Goal: Transaction & Acquisition: Purchase product/service

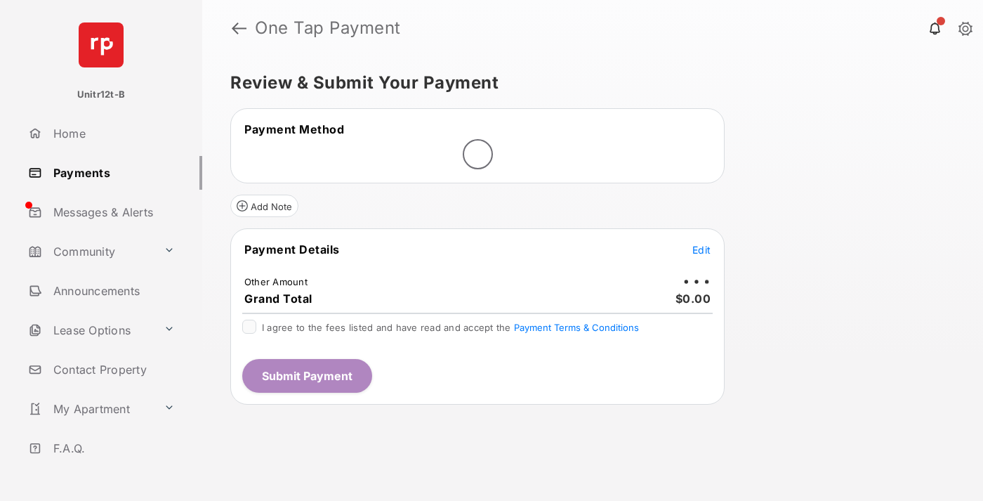
click at [702, 251] on span "Edit" at bounding box center [701, 250] width 18 height 12
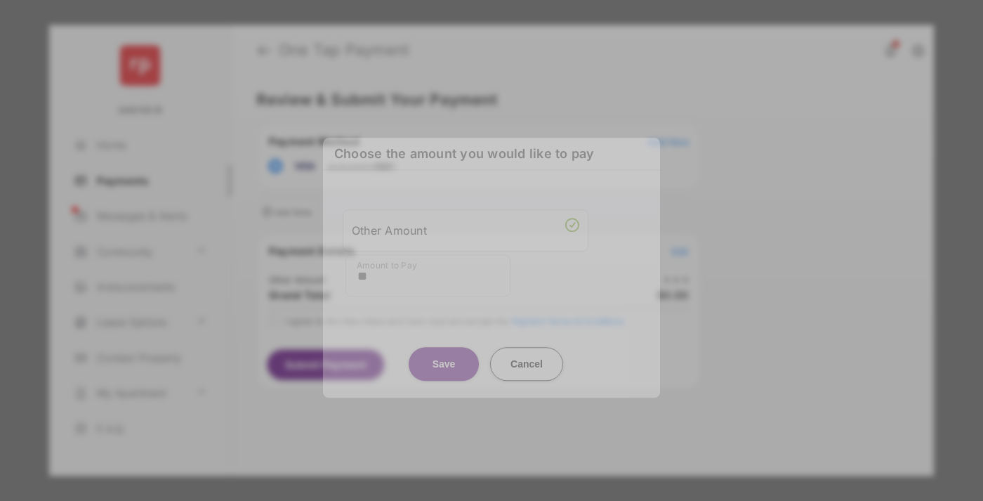
type input "**"
click at [444, 348] on button "Save" at bounding box center [444, 364] width 70 height 34
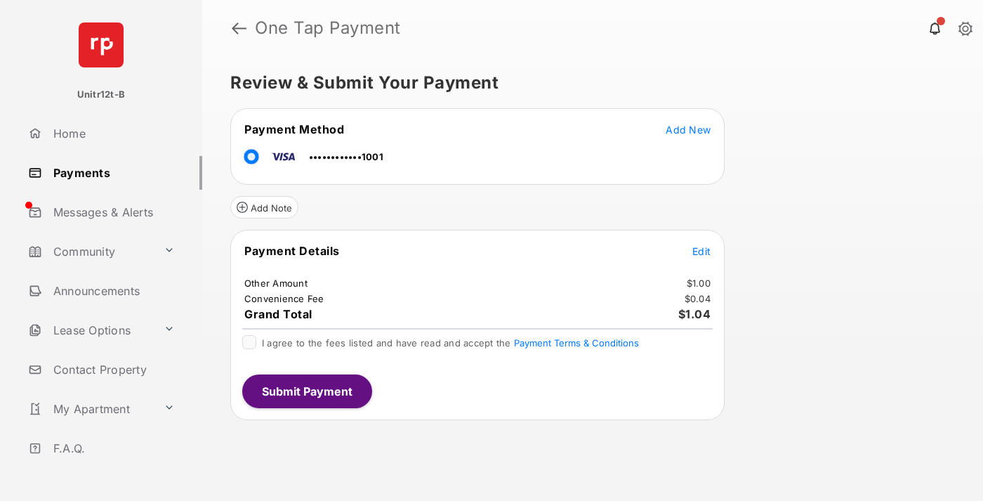
click at [702, 251] on span "Edit" at bounding box center [701, 251] width 18 height 12
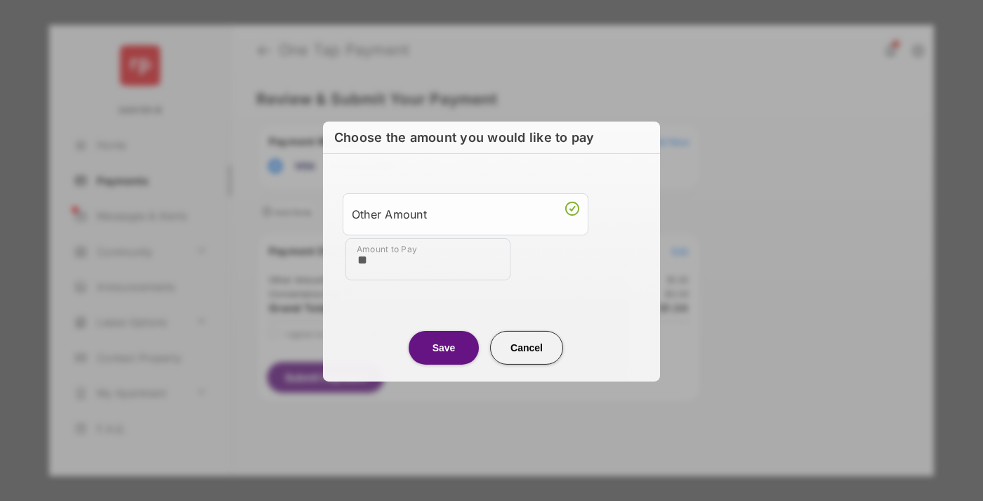
click at [444, 347] on button "Save" at bounding box center [444, 347] width 70 height 34
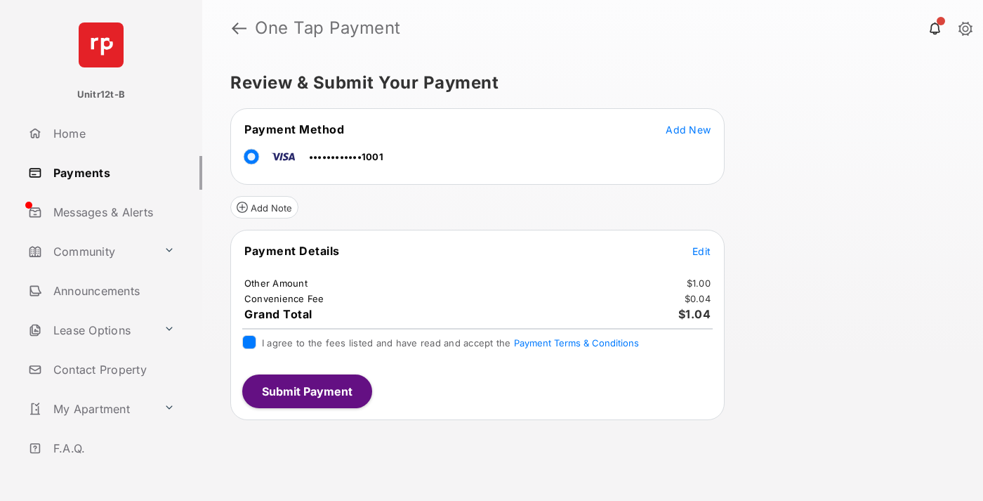
click at [306, 390] on button "Submit Payment" at bounding box center [307, 391] width 130 height 34
